Goal: Transaction & Acquisition: Subscribe to service/newsletter

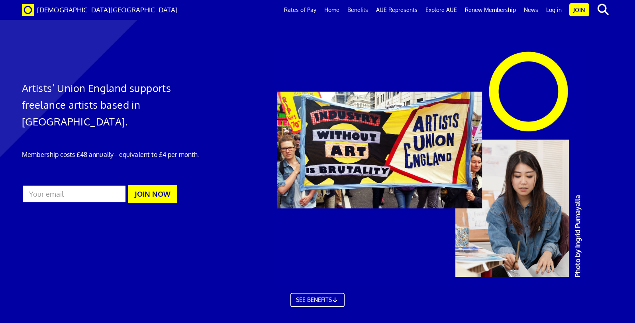
scroll to position [0, 7]
click at [31, 88] on h1 "Artists’ Union England supports freelance artists based in England." at bounding box center [116, 105] width 189 height 50
click at [87, 90] on h1 "Artists’ Union England supports freelance artists based in England." at bounding box center [116, 105] width 189 height 50
click at [76, 89] on h1 "Artists’ Union England supports freelance artists based in England." at bounding box center [116, 105] width 189 height 50
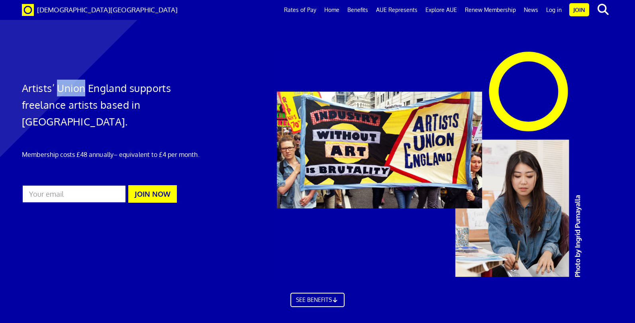
click at [76, 89] on h1 "Artists’ Union England supports freelance artists based in England." at bounding box center [116, 105] width 189 height 50
click at [100, 89] on h1 "Artists’ Union England supports freelance artists based in England." at bounding box center [116, 105] width 189 height 50
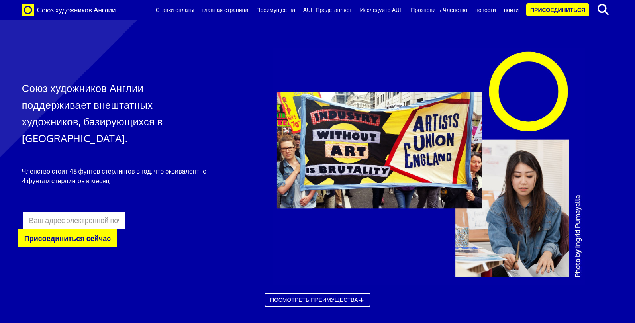
scroll to position [438, 0]
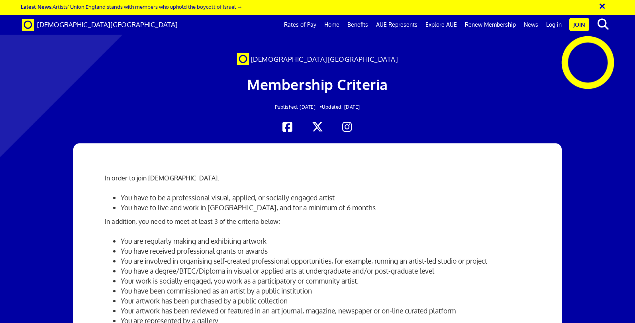
scroll to position [0, 7]
drag, startPoint x: 120, startPoint y: 196, endPoint x: 353, endPoint y: 196, distance: 232.8
click at [353, 196] on ul "You have to be a professional visual, applied, or socially engaged artist You h…" at bounding box center [317, 203] width 425 height 20
click at [523, 73] on div at bounding box center [317, 74] width 635 height 133
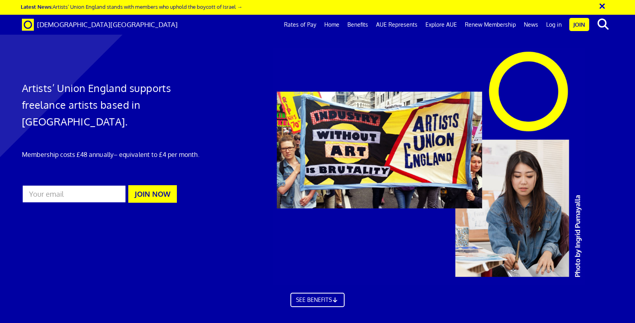
scroll to position [0, 7]
click at [600, 8] on button "×" at bounding box center [608, 4] width 20 height 13
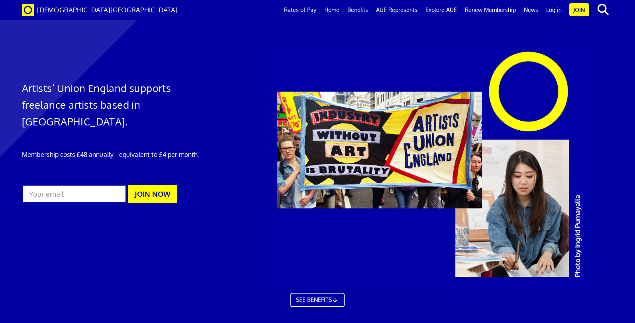
scroll to position [873, 0]
drag, startPoint x: 464, startPoint y: 115, endPoint x: 499, endPoint y: 114, distance: 35.1
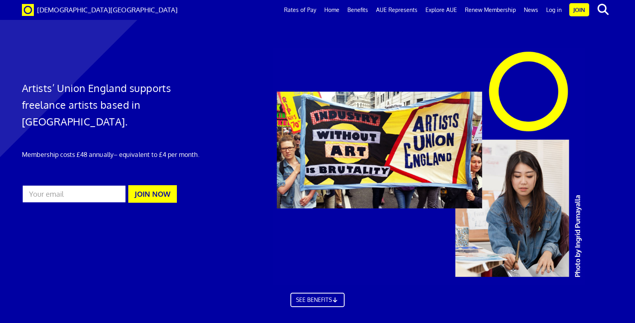
scroll to position [1611, 0]
drag, startPoint x: 22, startPoint y: 88, endPoint x: 128, endPoint y: 92, distance: 106.1
click at [128, 92] on h1 "Artists’ Union England supports freelance artists based in England." at bounding box center [116, 105] width 189 height 50
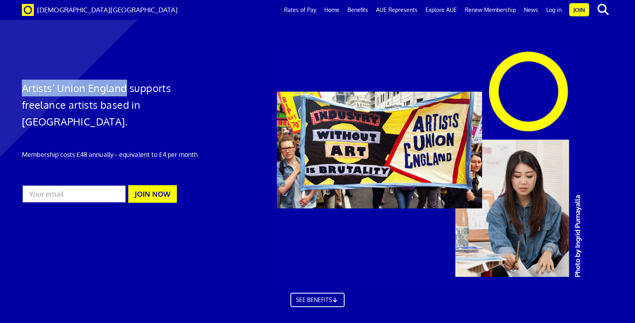
copy h1 "Artists’ Union England"
click at [444, 12] on link "Explore AUE" at bounding box center [441, 10] width 39 height 20
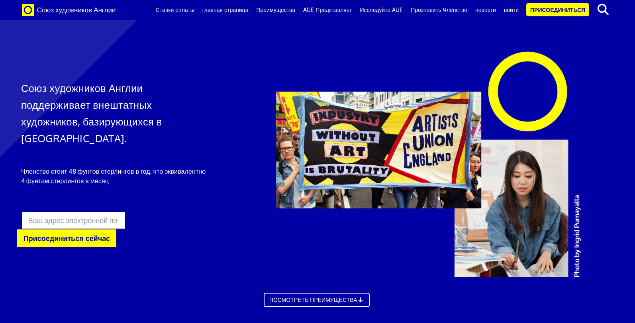
scroll to position [1308, 1]
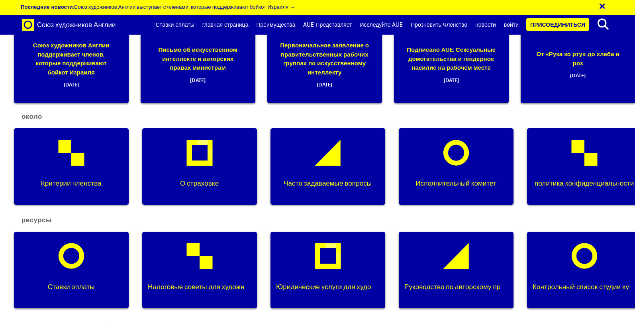
scroll to position [1053, 0]
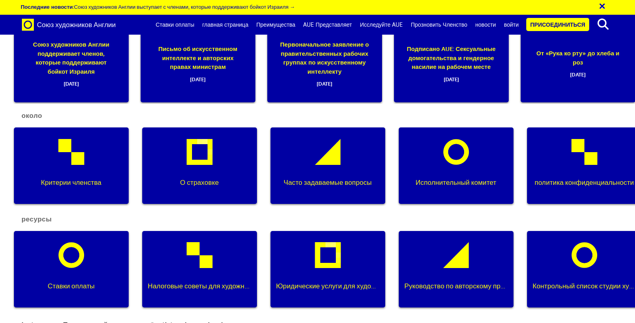
click at [454, 156] on div "Исполнительный комитет" at bounding box center [456, 166] width 115 height 77
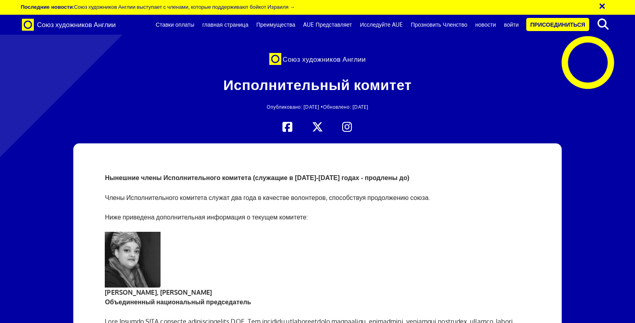
scroll to position [2179, 0]
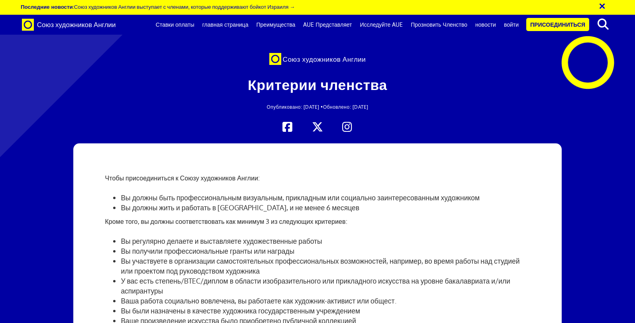
scroll to position [61, 0]
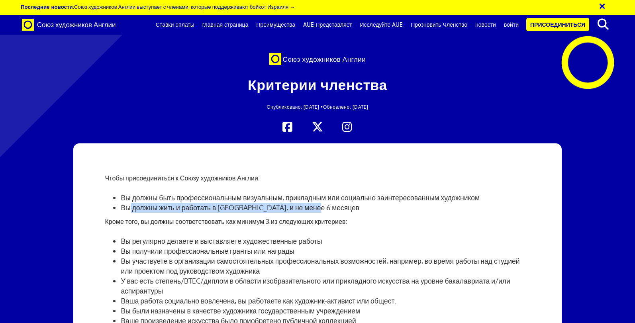
drag, startPoint x: 131, startPoint y: 147, endPoint x: 239, endPoint y: 150, distance: 108.0
click at [240, 203] on li "Вы должны жить и работать в Англии, и не менее 6 месяцев" at bounding box center [325, 208] width 409 height 10
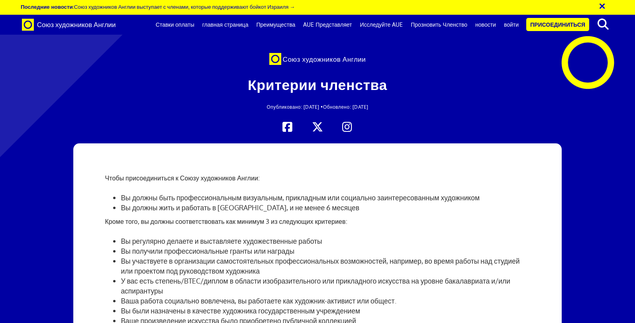
click at [254, 203] on li "Вы должны жить и работать в Англии, и не менее 6 месяцев" at bounding box center [325, 208] width 409 height 10
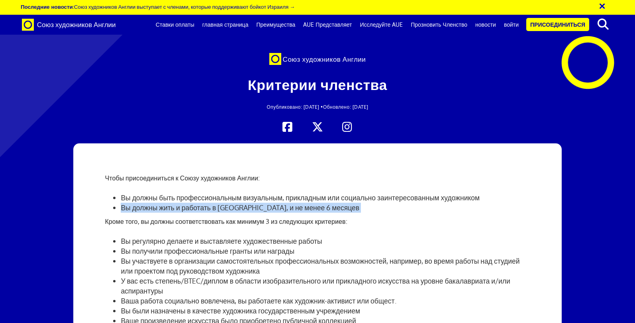
click at [254, 203] on li "Вы должны жить и работать в Англии, и не менее 6 месяцев" at bounding box center [325, 208] width 409 height 10
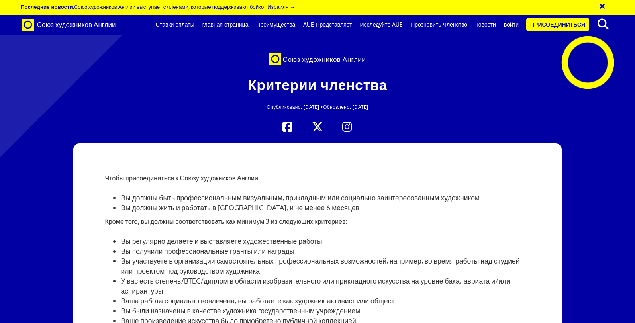
click at [246, 217] on p "Кроме того, вы должны соответствовать как минимум 3 из следующих критериев:" at bounding box center [317, 222] width 425 height 10
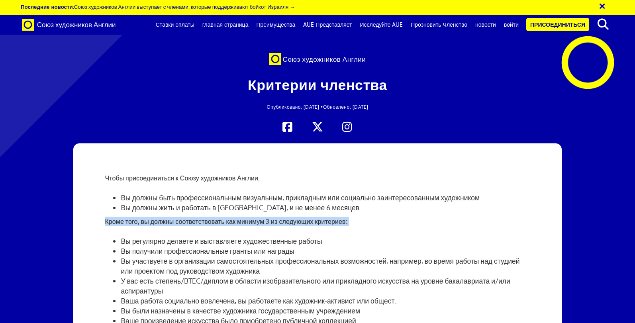
click at [246, 217] on p "Кроме того, вы должны соответствовать как минимум 3 из следующих критериев:" at bounding box center [317, 222] width 425 height 10
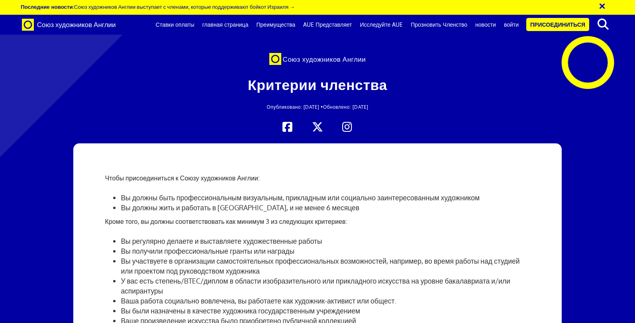
click at [245, 236] on li "Вы регулярно делаете и выставляете художественные работы" at bounding box center [325, 241] width 409 height 10
click at [229, 236] on li "Вы регулярно делаете и выставляете художественные работы" at bounding box center [325, 241] width 409 height 10
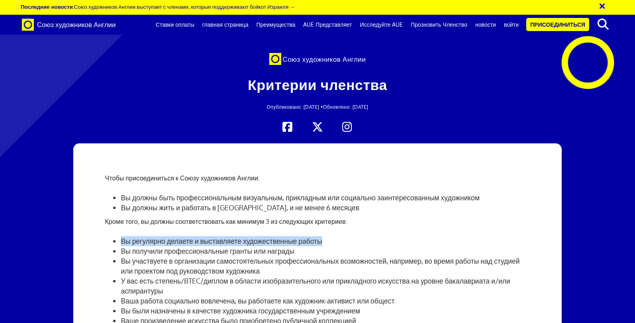
drag, startPoint x: 121, startPoint y: 144, endPoint x: 339, endPoint y: 144, distance: 217.6
click at [339, 236] on li "Вы регулярно делаете и выставляете художественные работы" at bounding box center [325, 241] width 409 height 10
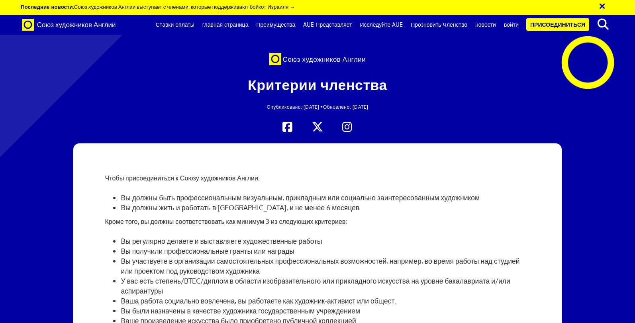
click at [205, 246] on li "Вы получили профессиональные гранты или награды" at bounding box center [325, 251] width 409 height 10
click at [244, 246] on li "Вы получили профессиональные гранты или награды" at bounding box center [325, 251] width 409 height 10
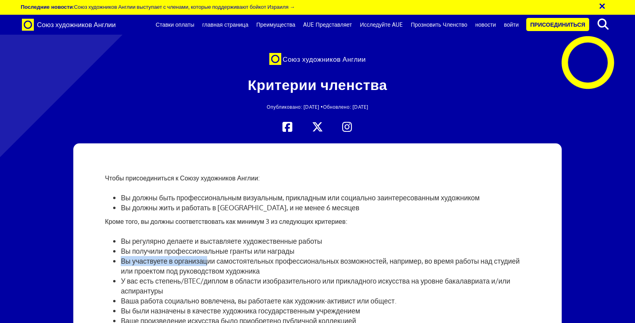
drag, startPoint x: 122, startPoint y: 151, endPoint x: 211, endPoint y: 151, distance: 88.5
click at [211, 256] on li "Вы участвуете в организации самостоятельных профессиональных возможностей, напр…" at bounding box center [325, 266] width 409 height 20
click at [221, 256] on li "Вы участвуете в организации самостоятельных профессиональных возможностей, напр…" at bounding box center [325, 266] width 409 height 20
drag, startPoint x: 183, startPoint y: 170, endPoint x: 206, endPoint y: 171, distance: 23.5
click at [206, 276] on li "У вас есть степень/BTEC/диплом в области изобразительного или прикладного искус…" at bounding box center [325, 286] width 409 height 20
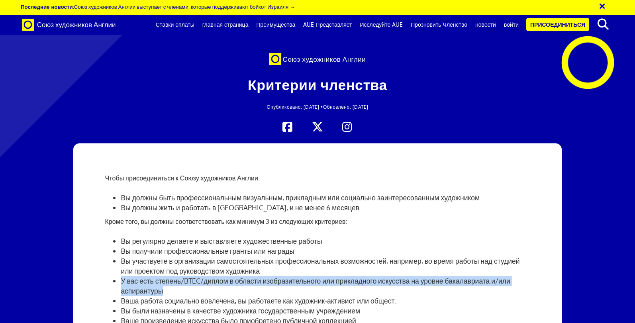
drag, startPoint x: 121, startPoint y: 169, endPoint x: 174, endPoint y: 177, distance: 53.7
click at [174, 276] on li "У вас есть степень/BTEC/диплом в области изобразительного или прикладного искус…" at bounding box center [325, 286] width 409 height 20
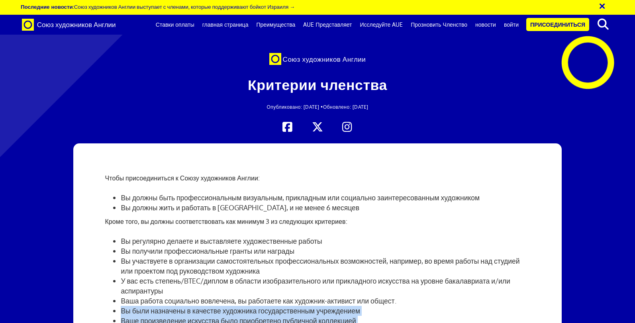
drag, startPoint x: 119, startPoint y: 179, endPoint x: 225, endPoint y: 226, distance: 115.8
click at [225, 236] on ul "Вы регулярно делаете и выставляете художественные работы Вы получили профессион…" at bounding box center [317, 301] width 425 height 130
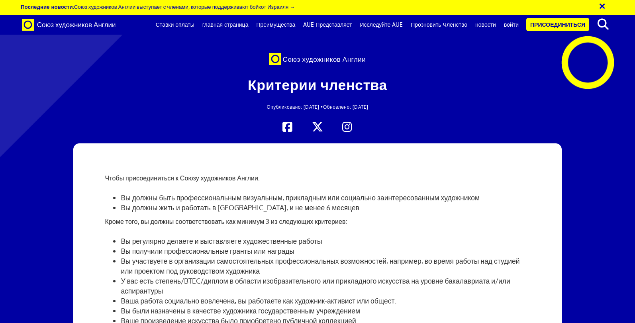
drag, startPoint x: 226, startPoint y: 218, endPoint x: 124, endPoint y: 218, distance: 101.2
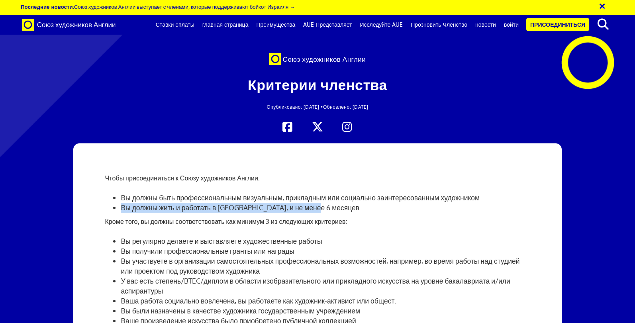
drag, startPoint x: 122, startPoint y: 165, endPoint x: 338, endPoint y: 162, distance: 216.4
click at [338, 203] on li "Вы должны жить и работать в Англии, и не менее 6 месяцев" at bounding box center [325, 208] width 409 height 10
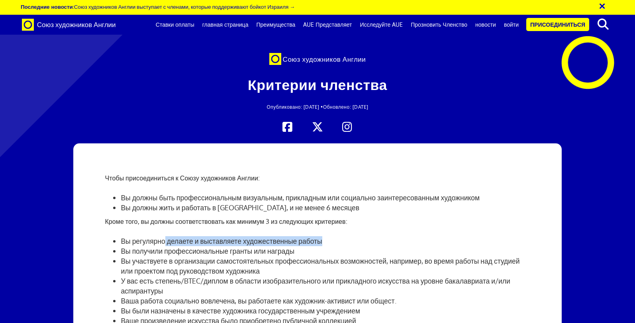
drag, startPoint x: 164, startPoint y: 172, endPoint x: 350, endPoint y: 171, distance: 185.7
click at [350, 236] on li "Вы регулярно делаете и выставляете художественные работы" at bounding box center [325, 241] width 409 height 10
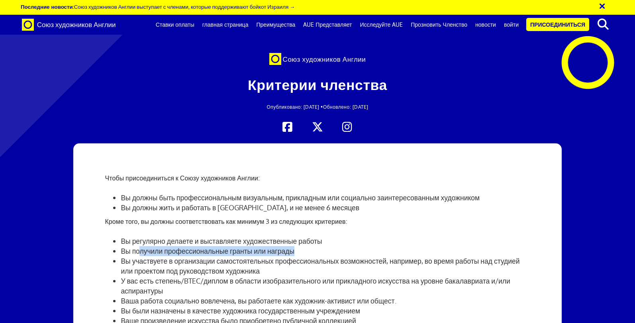
drag, startPoint x: 139, startPoint y: 183, endPoint x: 337, endPoint y: 180, distance: 197.3
click at [337, 246] on li "Вы получили профессиональные гранты или награды" at bounding box center [325, 251] width 409 height 10
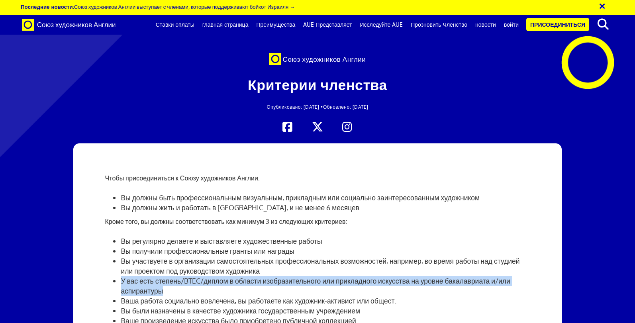
drag, startPoint x: 122, startPoint y: 212, endPoint x: 230, endPoint y: 216, distance: 108.9
click at [230, 276] on li "У вас есть степень/BTEC/диплом в области изобразительного или прикладного искус…" at bounding box center [325, 286] width 409 height 20
click at [197, 276] on li "У вас есть степень/BTEC/диплом в области изобразительного или прикладного искус…" at bounding box center [325, 286] width 409 height 20
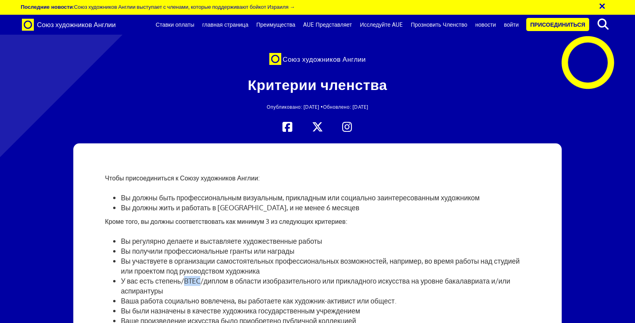
click at [197, 276] on li "У вас есть степень/BTEC/диплом в области изобразительного или прикладного искус…" at bounding box center [325, 286] width 409 height 20
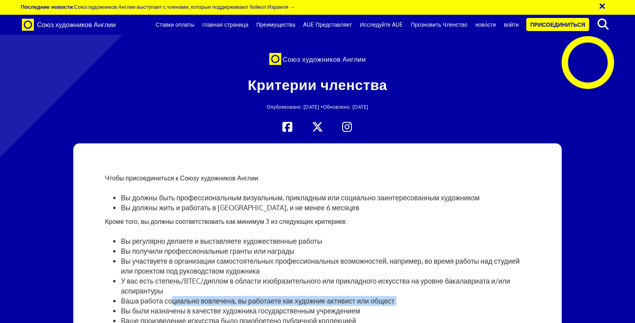
drag, startPoint x: 174, startPoint y: 234, endPoint x: 409, endPoint y: 228, distance: 234.4
click at [409, 296] on li "Ваша работа социально вовлечена, вы работаете как художник-активист или общест." at bounding box center [325, 301] width 409 height 10
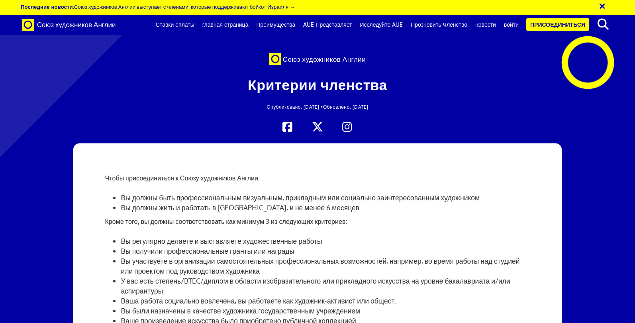
click at [145, 306] on li "Вы были назначены в качестве художника государственным учреждением" at bounding box center [325, 311] width 409 height 10
click at [163, 306] on li "Вы были назначены в качестве художника государственным учреждением" at bounding box center [325, 311] width 409 height 10
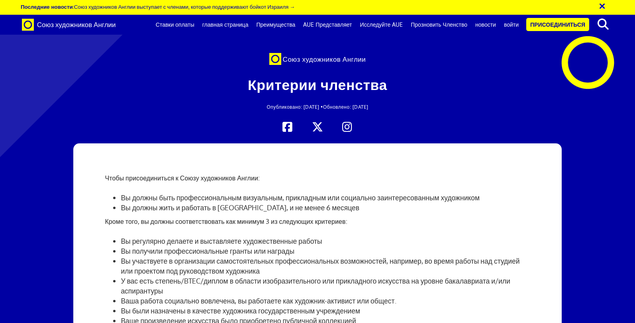
click at [160, 316] on li "Ваше произведение искусства было приобретено публичной коллекцией" at bounding box center [325, 321] width 409 height 10
drag, startPoint x: 122, startPoint y: 226, endPoint x: 373, endPoint y: 222, distance: 251.9
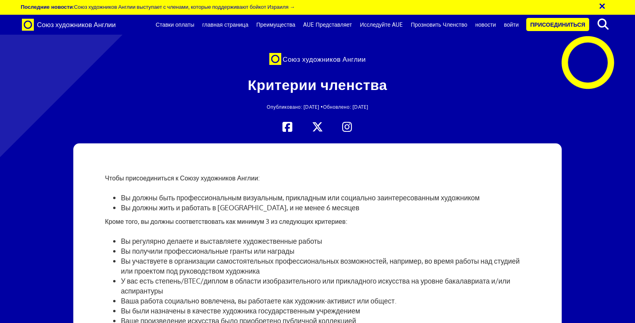
drag, startPoint x: 283, startPoint y: 207, endPoint x: 318, endPoint y: 215, distance: 36.4
drag, startPoint x: 167, startPoint y: 230, endPoint x: 223, endPoint y: 224, distance: 56.0
drag, startPoint x: 138, startPoint y: 238, endPoint x: 422, endPoint y: 242, distance: 283.8
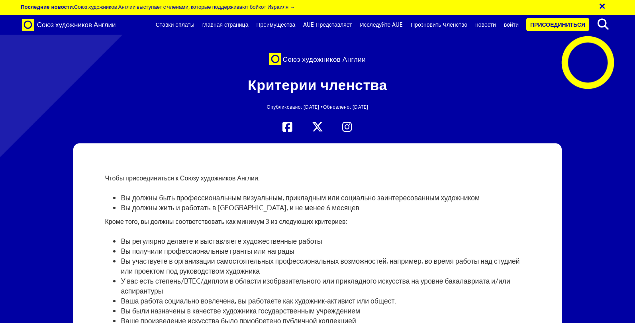
click at [422, 242] on div "Чтобы присоединиться к Союзу художников Англии: Вы должны быть профессиональным…" at bounding box center [317, 297] width 437 height 309
drag, startPoint x: 229, startPoint y: 251, endPoint x: 105, endPoint y: 243, distance: 124.2
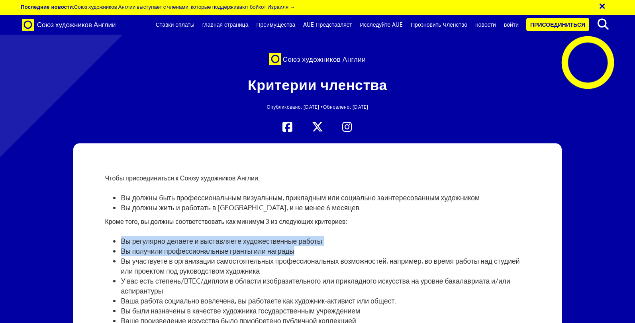
drag, startPoint x: 122, startPoint y: 108, endPoint x: 338, endPoint y: 112, distance: 216.1
click at [338, 236] on li "Вы регулярно делаете и выставляете художественные работы" at bounding box center [325, 241] width 409 height 10
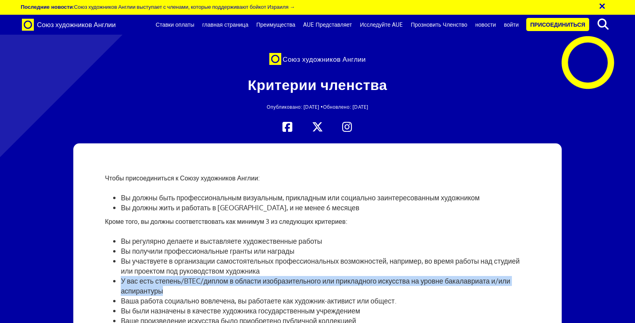
drag, startPoint x: 122, startPoint y: 146, endPoint x: 165, endPoint y: 154, distance: 44.1
click at [165, 276] on li "У вас есть степень/BTEC/диплом в области изобразительного или прикладного искус…" at bounding box center [325, 286] width 409 height 20
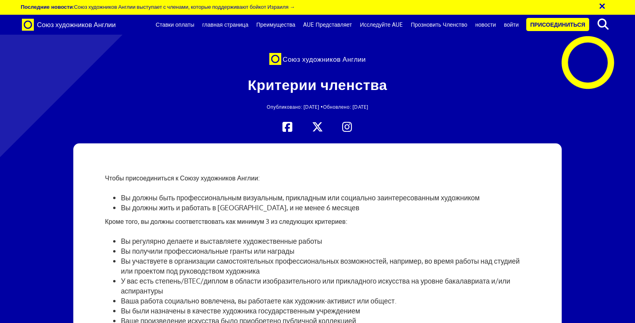
click at [175, 296] on li "Ваша работа социально вовлечена, вы работаете как художник-активист или общест." at bounding box center [325, 301] width 409 height 10
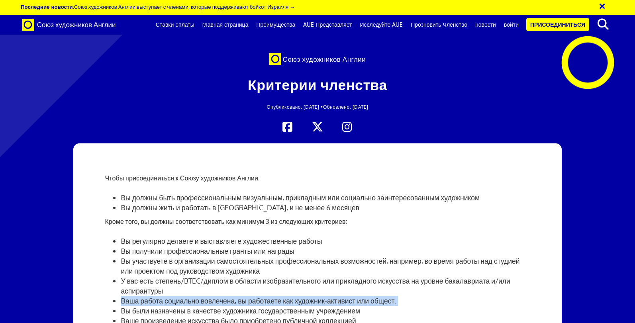
click at [175, 296] on li "Ваша работа социально вовлечена, вы работаете как художник-активист или общест." at bounding box center [325, 301] width 409 height 10
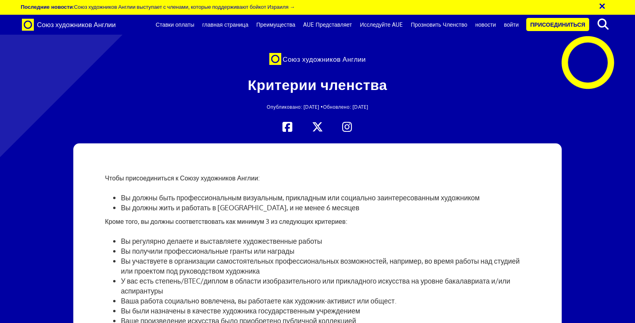
click at [168, 306] on li "Вы были назначены в качестве художника государственным учреждением" at bounding box center [325, 311] width 409 height 10
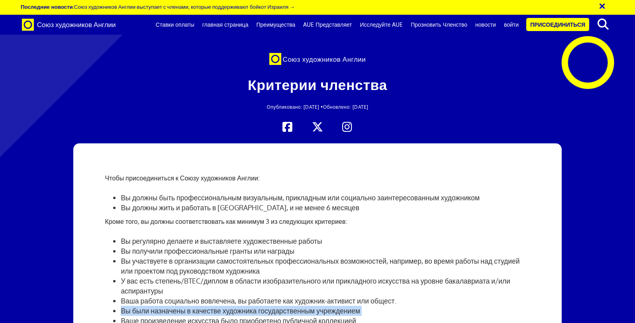
click at [168, 306] on li "Вы были назначены в качестве художника государственным учреждением" at bounding box center [325, 311] width 409 height 10
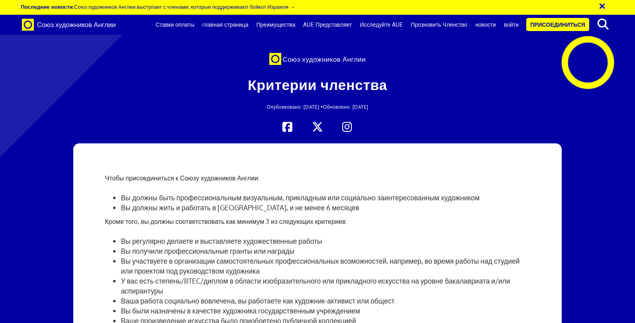
click at [159, 143] on div "Чтобы присоединиться к Союзу художников Англии: Вы должны быть профессиональным…" at bounding box center [317, 297] width 437 height 309
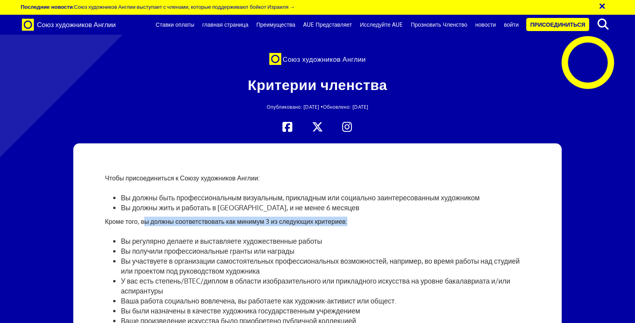
drag, startPoint x: 146, startPoint y: 89, endPoint x: 358, endPoint y: 92, distance: 211.7
click at [358, 217] on p "Кроме того, вы должны соответствовать как минимум 3 из следующих критериев:" at bounding box center [317, 222] width 425 height 10
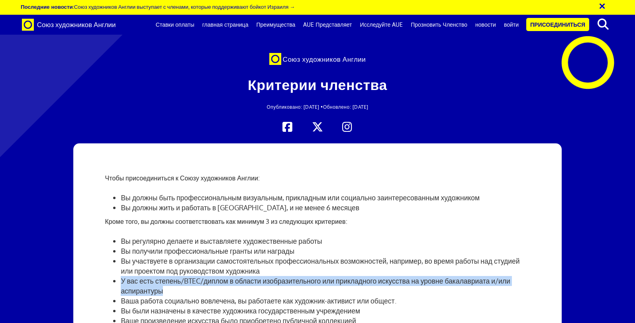
drag, startPoint x: 122, startPoint y: 149, endPoint x: 172, endPoint y: 155, distance: 50.2
click at [172, 276] on li "У вас есть степень/BTEC/диплом в области изобразительного или прикладного искус…" at bounding box center [325, 286] width 409 height 20
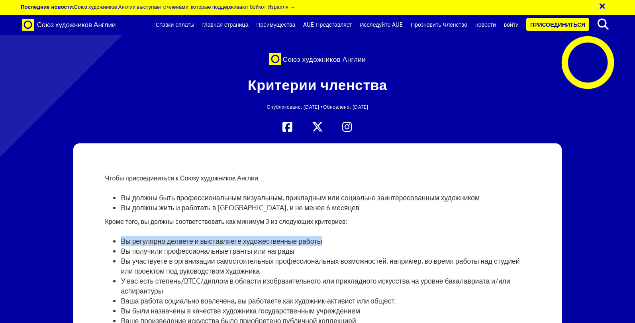
drag, startPoint x: 120, startPoint y: 108, endPoint x: 331, endPoint y: 103, distance: 211.3
click at [331, 236] on ul "Вы регулярно делаете и выставляете художественные работы Вы получили профессион…" at bounding box center [317, 301] width 425 height 130
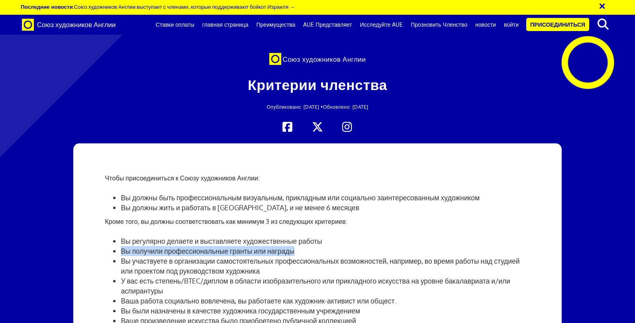
drag, startPoint x: 297, startPoint y: 118, endPoint x: 122, endPoint y: 121, distance: 175.0
click at [122, 246] on li "Вы получили профессиональные гранты или награды" at bounding box center [325, 251] width 409 height 10
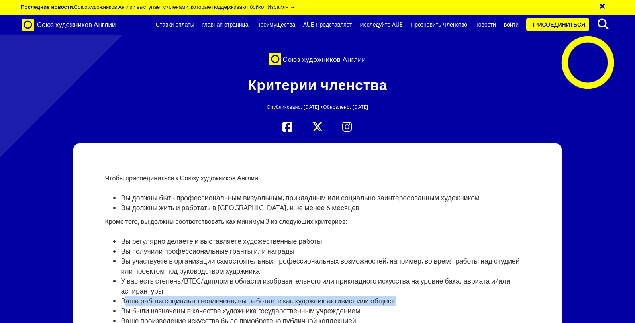
drag, startPoint x: 124, startPoint y: 167, endPoint x: 417, endPoint y: 169, distance: 293.7
click at [417, 296] on li "Ваша работа социально вовлечена, вы работаете как художник-активист или общест." at bounding box center [325, 301] width 409 height 10
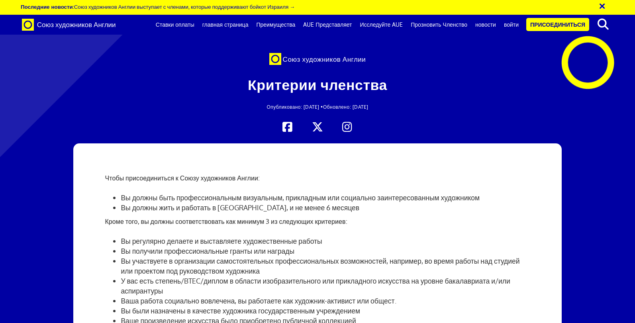
drag, startPoint x: 166, startPoint y: 193, endPoint x: 310, endPoint y: 200, distance: 144.1
drag, startPoint x: 317, startPoint y: 186, endPoint x: 107, endPoint y: 190, distance: 210.5
click at [107, 193] on ul "Вы должны быть профессиональным визуальным, прикладным или социально заинтересо…" at bounding box center [317, 203] width 425 height 20
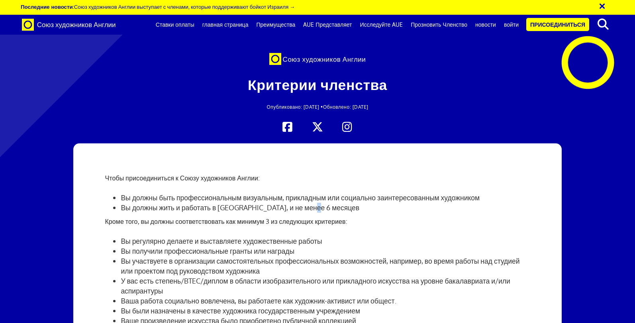
click at [603, 8] on button "×" at bounding box center [608, 4] width 20 height 13
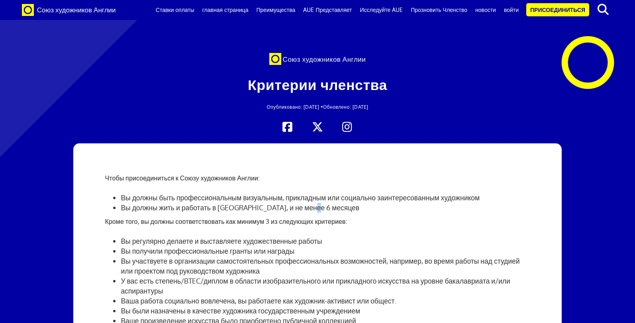
click at [482, 11] on link "новости" at bounding box center [485, 10] width 29 height 20
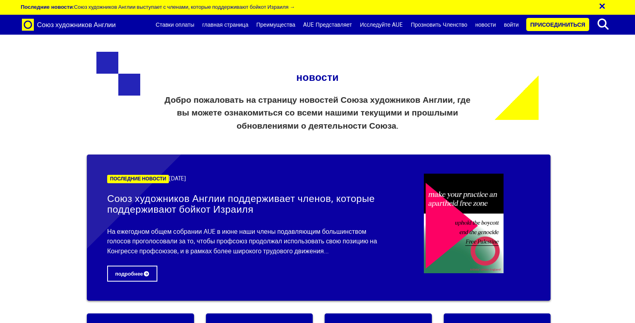
scroll to position [990, 0]
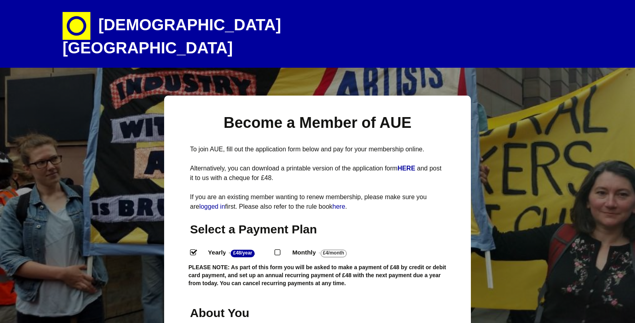
select select
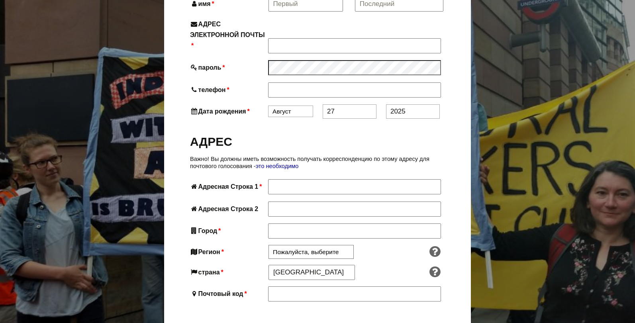
scroll to position [340, 0]
click at [281, 274] on input "England" at bounding box center [312, 272] width 86 height 14
click at [300, 274] on input "England" at bounding box center [312, 272] width 86 height 14
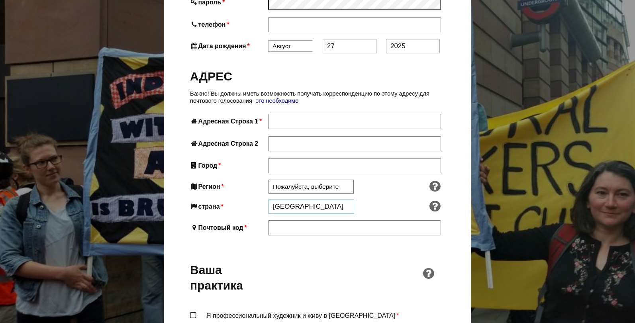
scroll to position [408, 0]
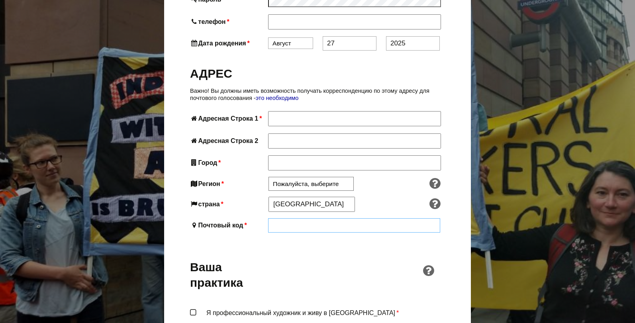
click at [325, 224] on input "Почтовый код *" at bounding box center [354, 225] width 172 height 14
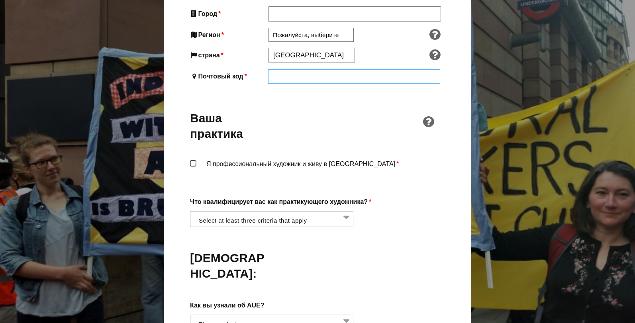
scroll to position [558, 0]
click at [194, 161] on label "Я профессиональный художник и живу в Англии *" at bounding box center [317, 170] width 255 height 24
click at [0, 0] on input "Я профессиональный художник и живу в Англии *" at bounding box center [0, 0] width 0 height 0
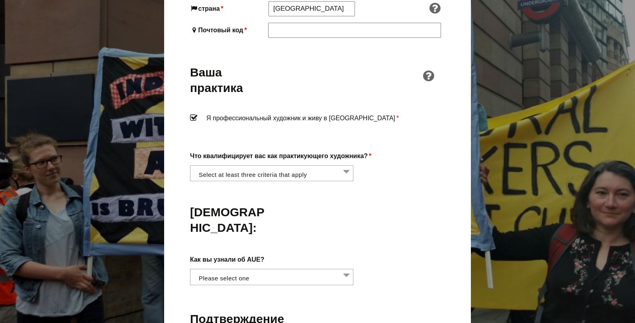
scroll to position [605, 0]
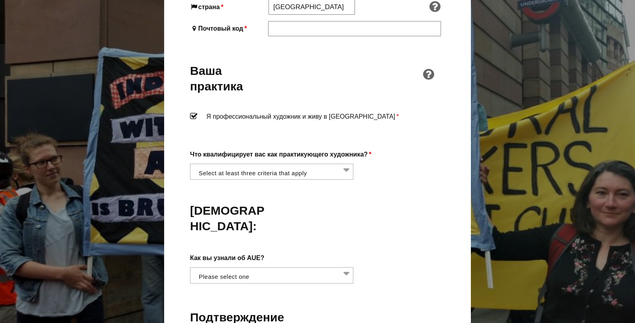
click at [275, 174] on li at bounding box center [274, 171] width 163 height 14
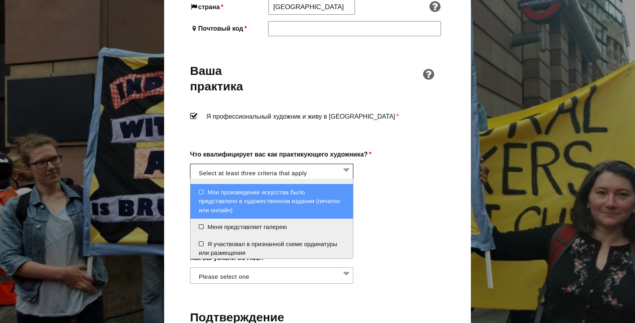
scroll to position [185, 0]
click at [418, 175] on div "Что квалифицирует вас как практикующего художника? * Я регулярно создаю и выста…" at bounding box center [317, 164] width 255 height 31
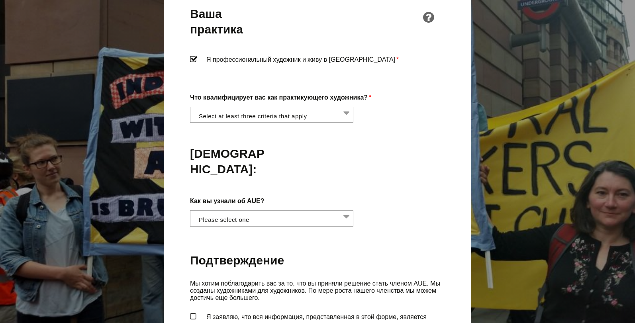
scroll to position [663, 0]
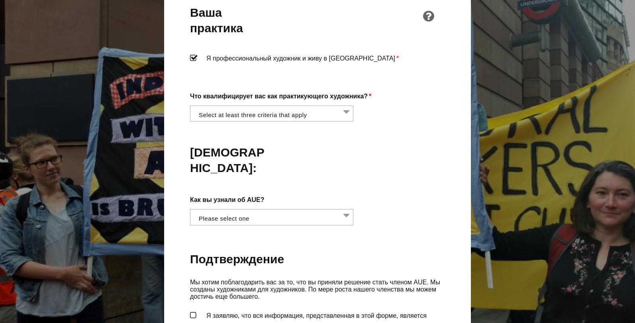
click at [214, 168] on h2 "Расскажи нам:" at bounding box center [228, 160] width 77 height 31
click at [243, 215] on li at bounding box center [274, 217] width 163 height 14
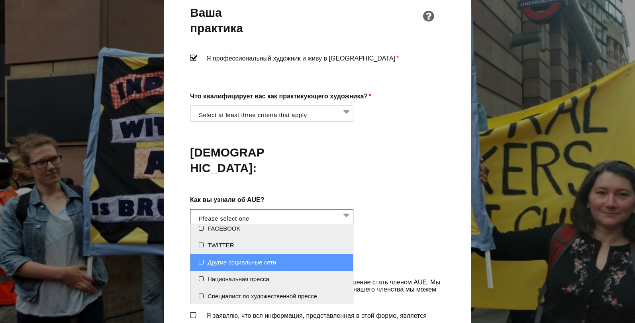
scroll to position [21, 0]
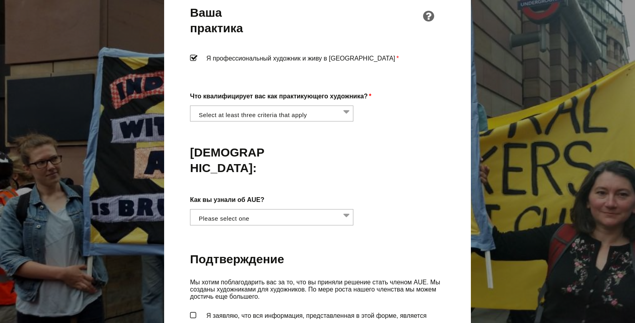
click at [275, 181] on div "Расскажи нам:" at bounding box center [317, 158] width 255 height 59
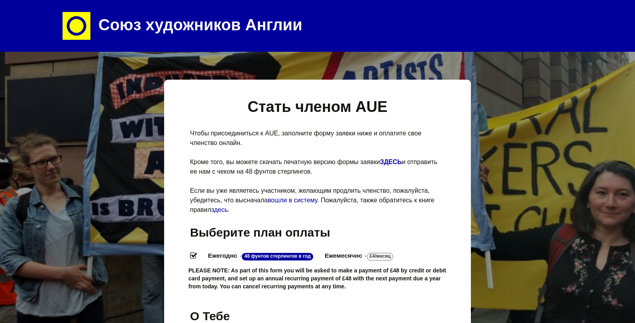
scroll to position [0, 0]
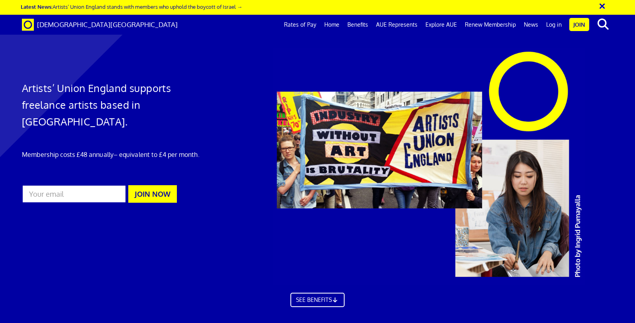
scroll to position [0, 7]
